Goal: Task Accomplishment & Management: Manage account settings

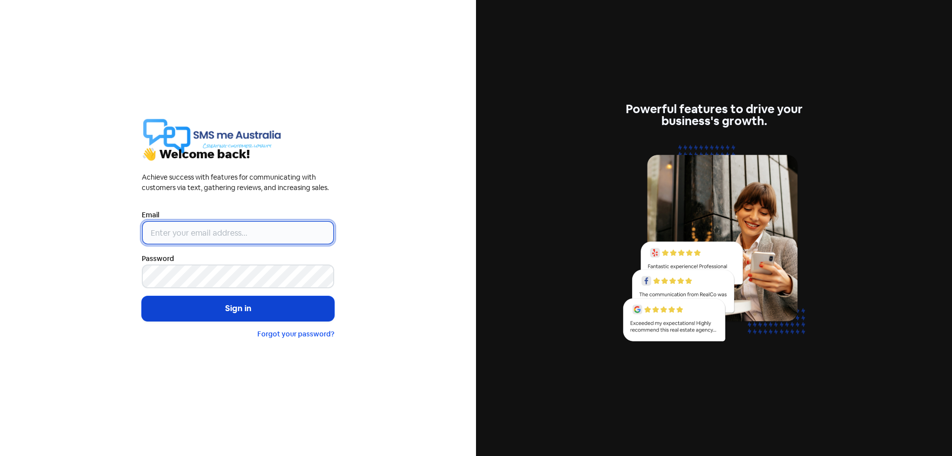
type input "[EMAIL_ADDRESS][DOMAIN_NAME]"
click at [237, 301] on button "Sign in" at bounding box center [238, 308] width 192 height 25
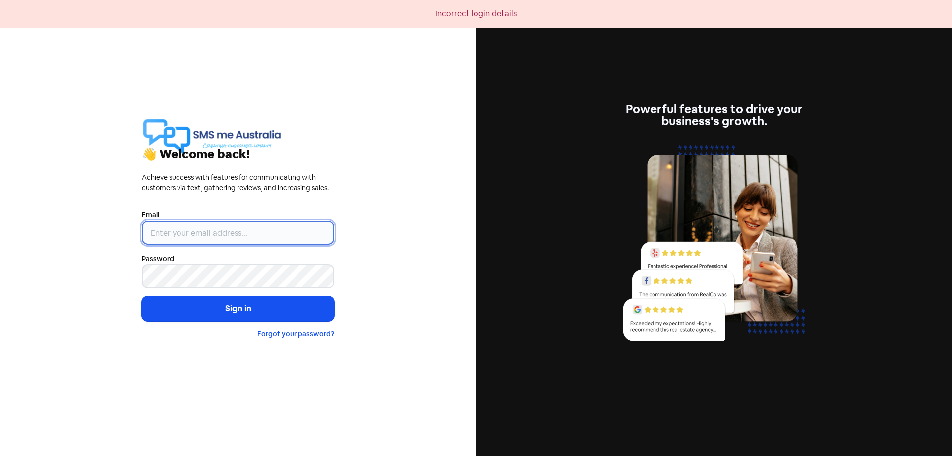
type input "[EMAIL_ADDRESS][DOMAIN_NAME]"
click at [239, 305] on button "Sign in" at bounding box center [238, 308] width 192 height 25
